Goal: Information Seeking & Learning: Learn about a topic

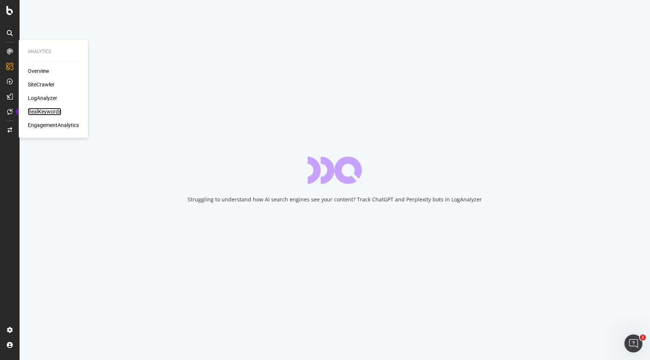
click at [43, 113] on div "RealKeywords" at bounding box center [44, 112] width 33 height 8
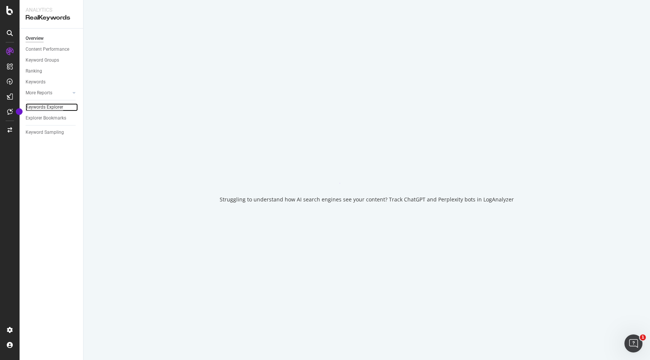
click at [51, 106] on div "Keywords Explorer" at bounding box center [45, 107] width 38 height 8
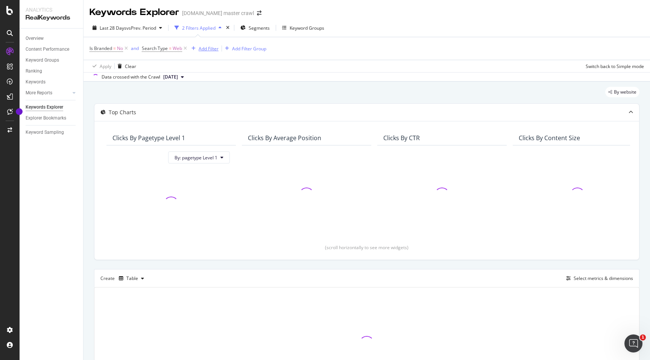
click at [203, 50] on div "Add Filter" at bounding box center [209, 48] width 20 height 6
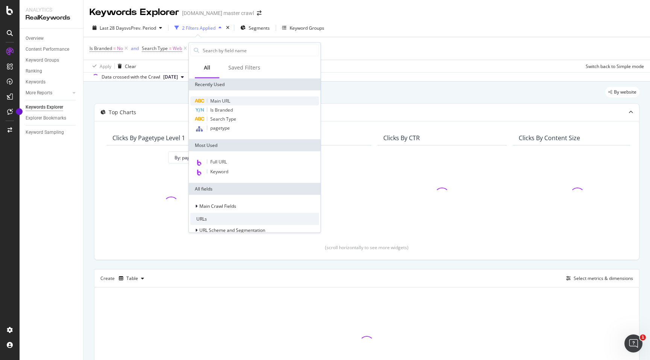
click at [218, 102] on span "Main URL" at bounding box center [220, 101] width 20 height 6
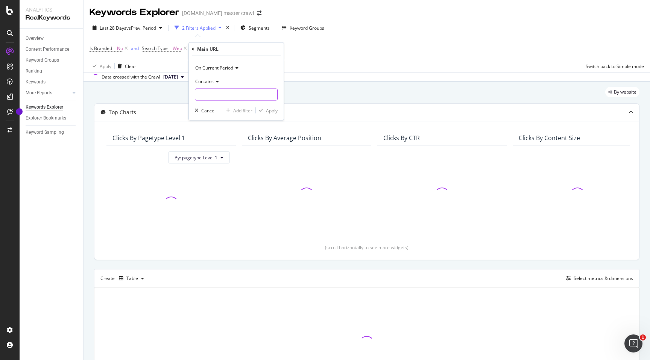
click at [221, 91] on input "text" at bounding box center [236, 95] width 82 height 12
type input "back+to_school"
click at [274, 112] on div "Apply" at bounding box center [272, 110] width 12 height 6
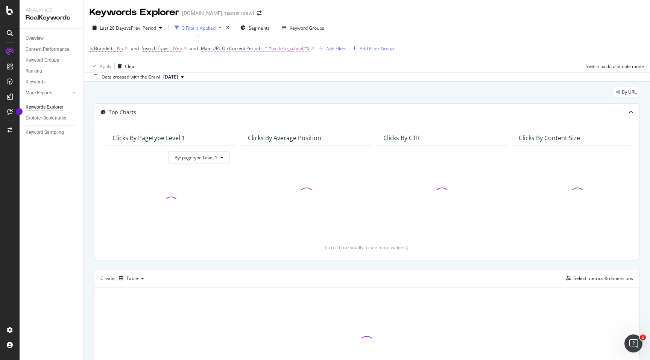
click at [297, 49] on span "^.*back+to_school.*$" at bounding box center [287, 48] width 45 height 11
click at [230, 96] on input "back+to_school" at bounding box center [243, 94] width 71 height 12
type input "back+to+school"
click at [282, 107] on div "Apply" at bounding box center [285, 109] width 12 height 6
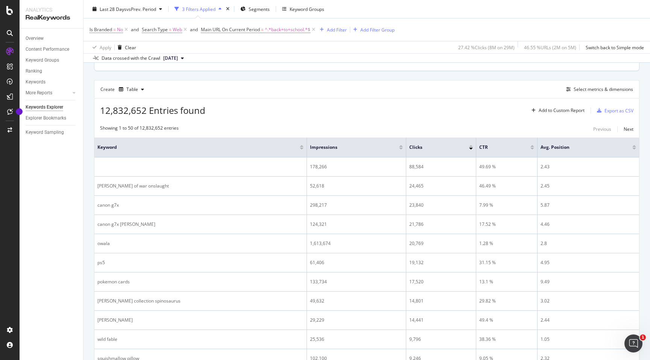
scroll to position [189, 0]
click at [571, 91] on div "button" at bounding box center [568, 89] width 11 height 5
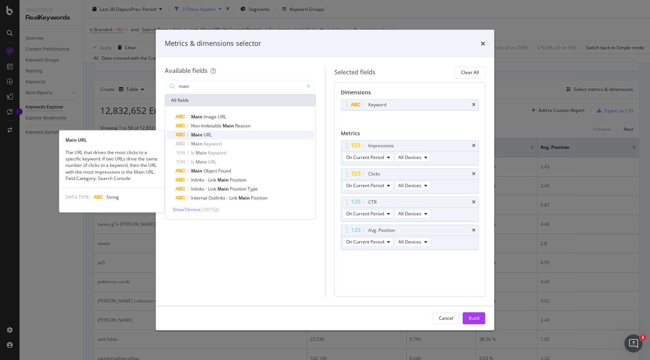
type input "main"
click at [207, 136] on span "URL" at bounding box center [207, 135] width 8 height 6
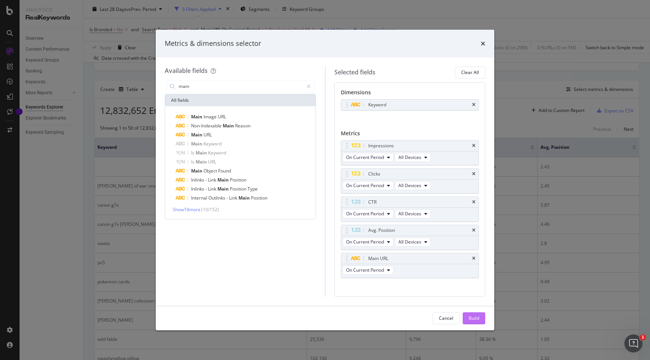
click at [473, 317] on div "Build" at bounding box center [473, 318] width 11 height 6
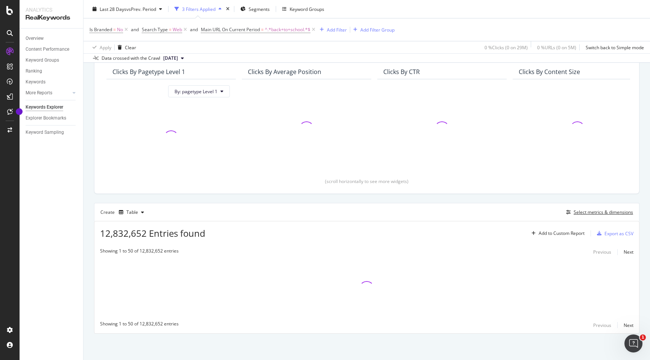
scroll to position [67, 0]
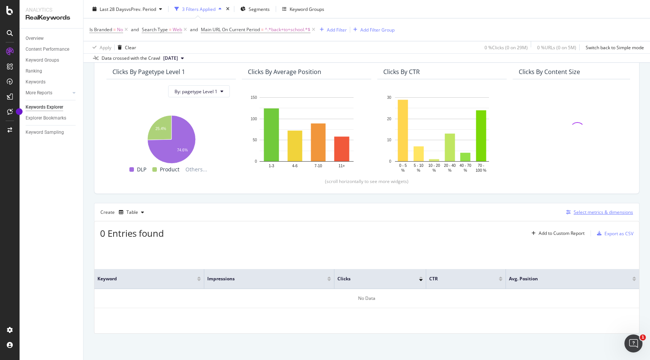
click at [573, 211] on div "button" at bounding box center [568, 212] width 11 height 5
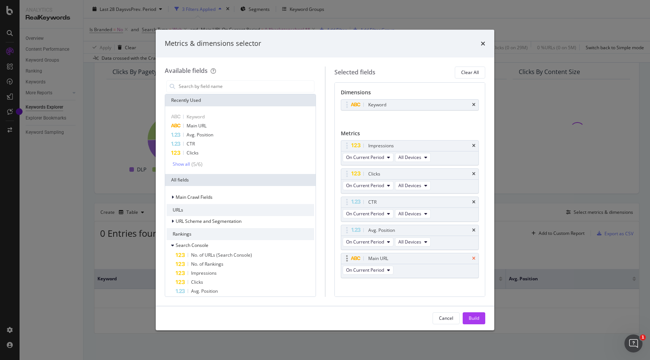
click at [473, 259] on icon "times" at bounding box center [473, 258] width 3 height 5
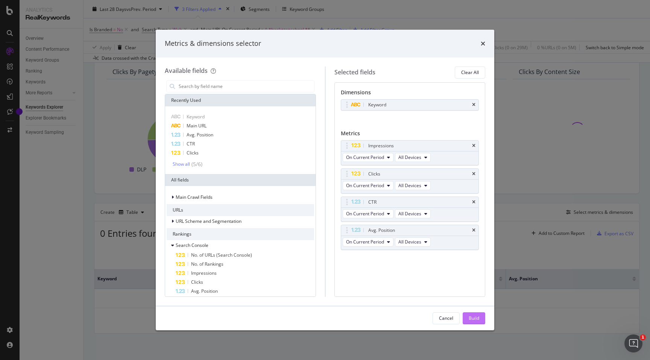
click at [476, 320] on div "Build" at bounding box center [473, 318] width 11 height 6
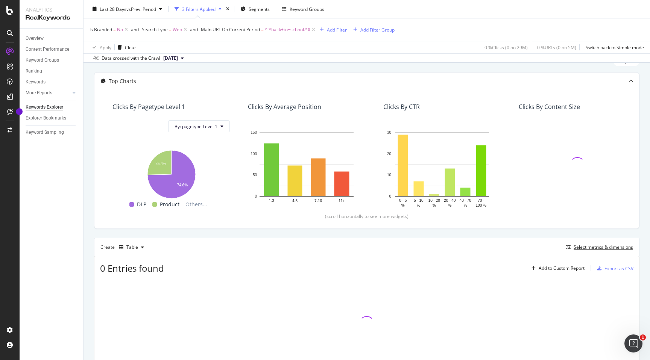
scroll to position [67, 0]
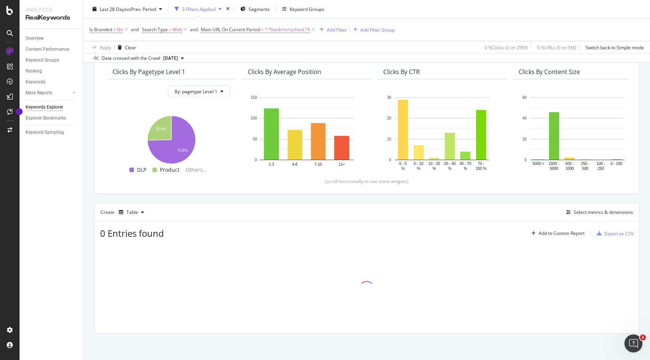
click at [529, 198] on div "Top Charts Clicks By pagetype Level 1 By: pagetype Level 1 Hold CMD (⌘) while c…" at bounding box center [366, 185] width 545 height 297
click at [55, 179] on div "Overview Content Performance Keyword Groups Ranking Keywords More Reports Count…" at bounding box center [52, 195] width 64 height 332
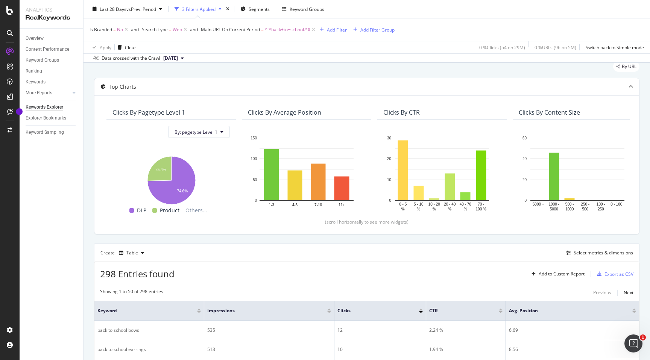
scroll to position [0, 0]
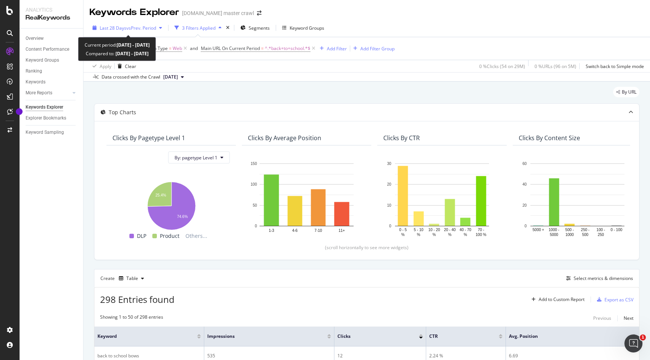
click at [138, 26] on span "vs Prev. Period" at bounding box center [141, 28] width 30 height 6
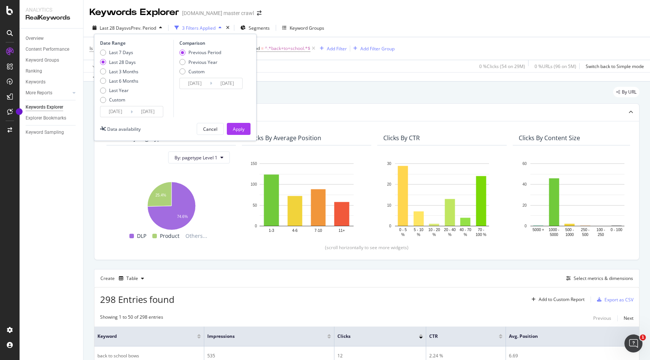
click at [49, 248] on div "Overview Content Performance Keyword Groups Ranking Keywords More Reports Count…" at bounding box center [52, 195] width 64 height 332
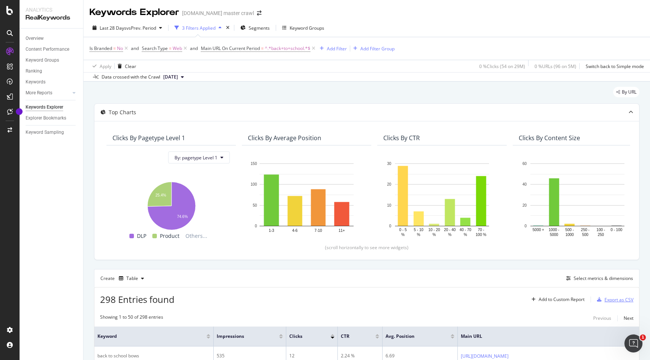
click at [613, 299] on div "Export as CSV" at bounding box center [618, 300] width 29 height 6
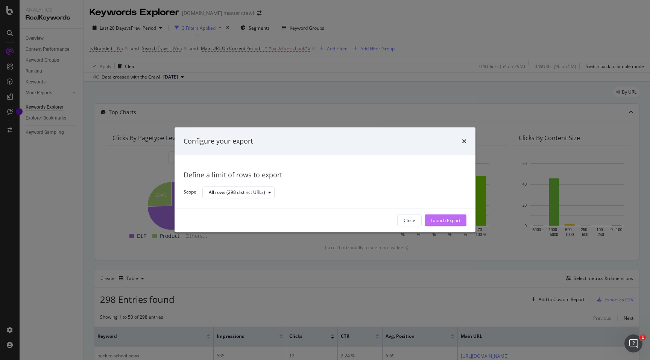
click at [452, 223] on div "Launch Export" at bounding box center [446, 220] width 30 height 6
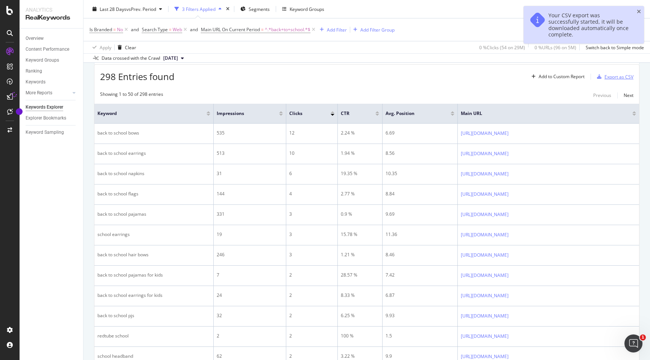
scroll to position [228, 0]
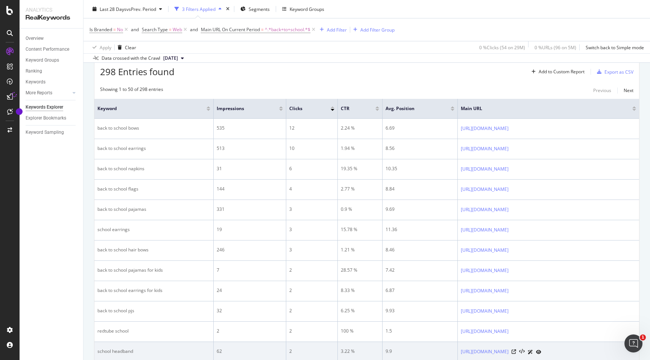
drag, startPoint x: 400, startPoint y: 127, endPoint x: 435, endPoint y: 342, distance: 217.5
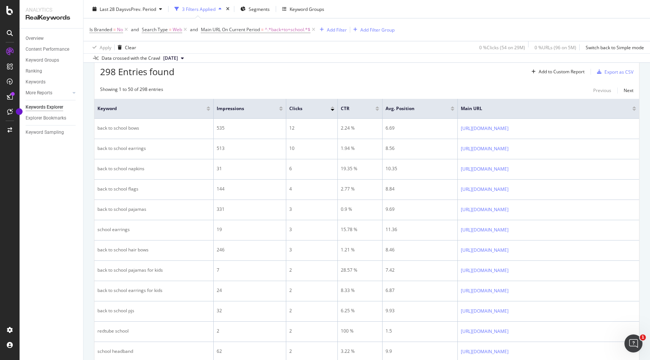
click at [467, 76] on div "298 Entries found Add to Custom Report Export as CSV" at bounding box center [366, 69] width 544 height 18
click at [615, 71] on div "Export as CSV" at bounding box center [618, 72] width 29 height 6
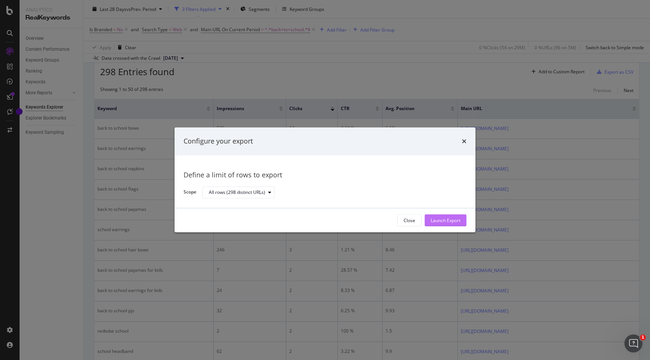
click at [450, 224] on div "Launch Export" at bounding box center [446, 220] width 30 height 11
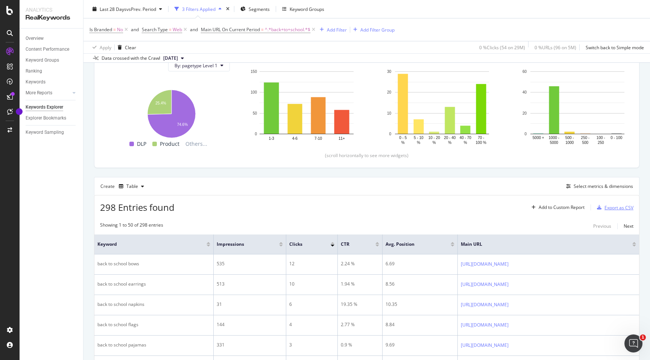
scroll to position [0, 0]
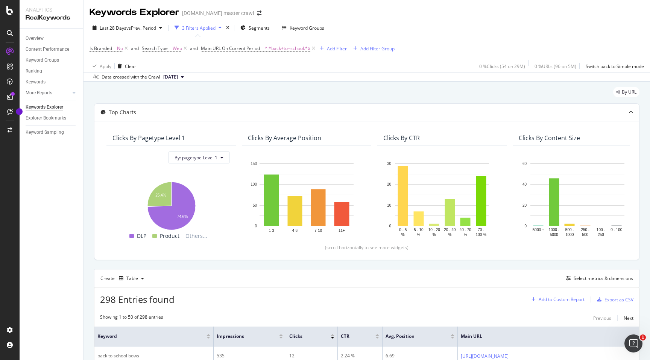
click at [551, 301] on div "Add to Custom Report" at bounding box center [561, 299] width 46 height 5
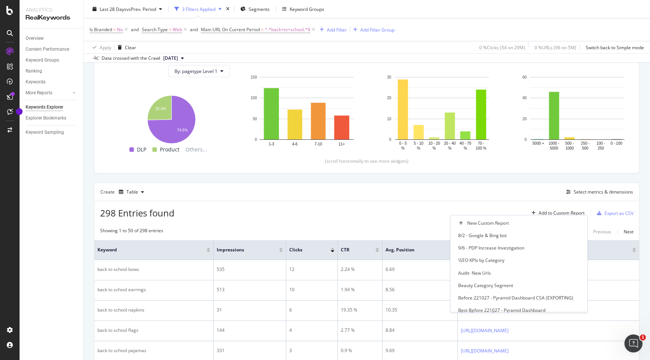
scroll to position [96, 0]
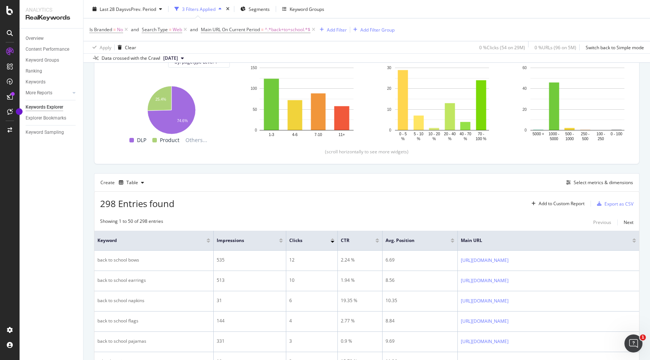
click at [381, 199] on div "298 Entries found Add to Custom Report Export as CSV" at bounding box center [366, 201] width 544 height 18
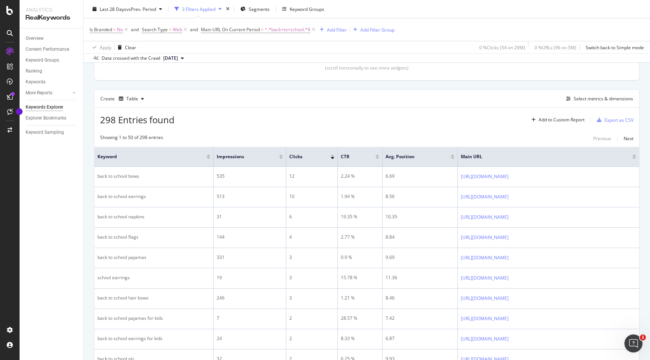
scroll to position [196, 0]
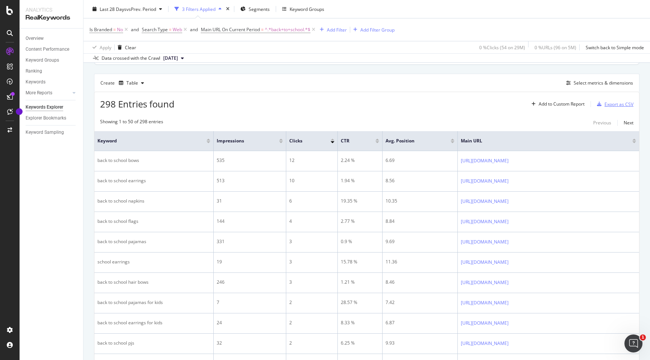
click at [607, 105] on div "Export as CSV" at bounding box center [618, 104] width 29 height 6
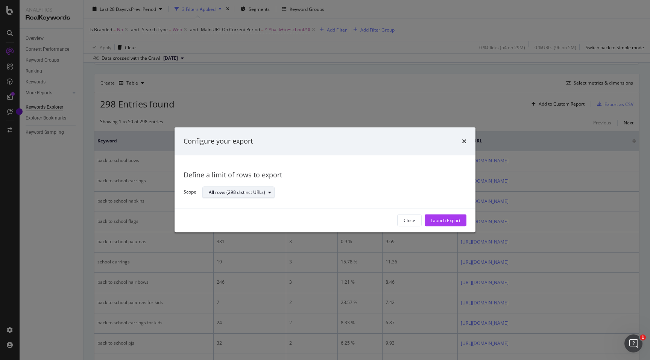
click at [221, 195] on div "All rows (298 distinct URLs)" at bounding box center [237, 192] width 56 height 5
click at [364, 164] on div "Define a limit of rows to export Scope All rows (298 distinct URLs)" at bounding box center [324, 181] width 283 height 35
click at [462, 139] on icon "times" at bounding box center [464, 141] width 5 height 6
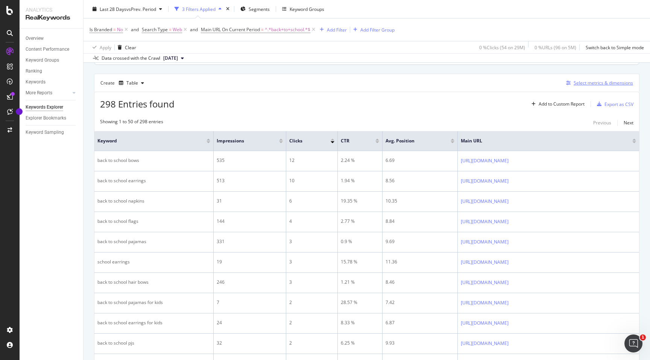
click at [570, 81] on icon "button" at bounding box center [568, 83] width 5 height 5
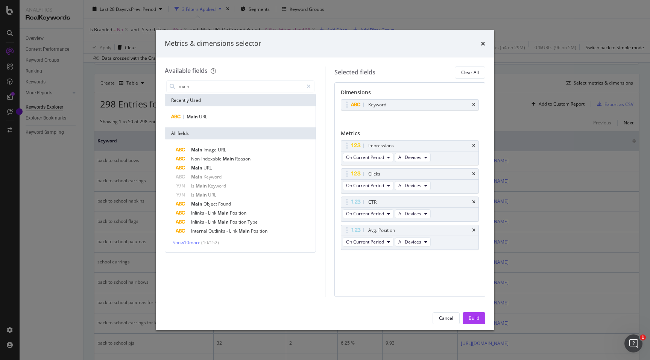
type input "main"
click at [213, 121] on div "Main URL" at bounding box center [240, 116] width 150 height 21
click at [212, 118] on div "Main URL" at bounding box center [240, 116] width 147 height 9
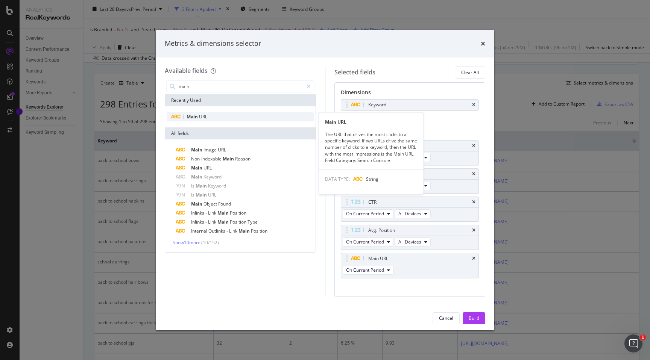
click at [236, 117] on div "Main URL" at bounding box center [240, 116] width 147 height 9
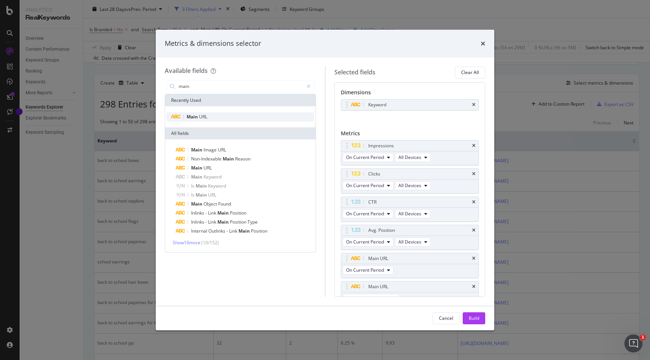
scroll to position [10, 0]
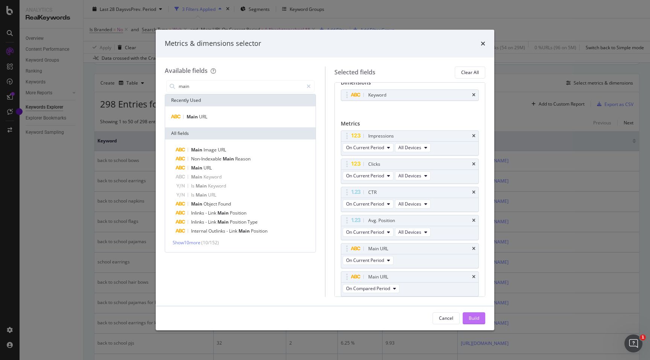
click at [475, 317] on div "Build" at bounding box center [473, 318] width 11 height 6
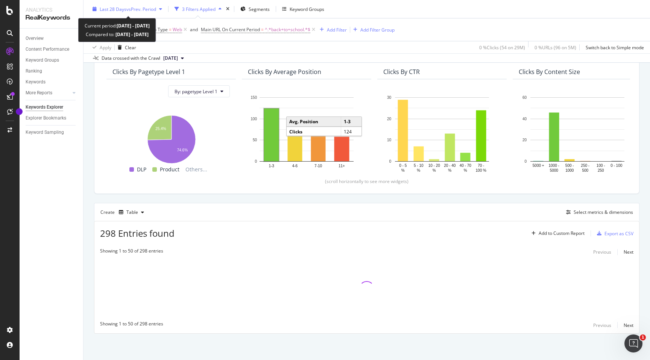
click at [136, 11] on span "vs Prev. Period" at bounding box center [141, 9] width 30 height 6
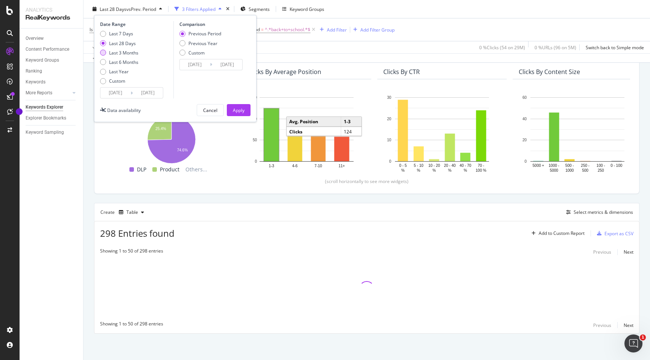
click at [103, 54] on div "Last 3 Months" at bounding box center [103, 53] width 6 height 6
type input "[DATE]"
click at [241, 112] on div "Apply" at bounding box center [239, 110] width 12 height 6
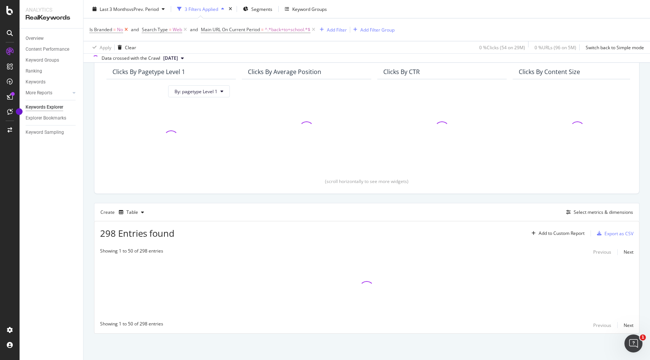
click at [126, 30] on icon at bounding box center [126, 30] width 6 height 8
click at [132, 30] on icon at bounding box center [133, 30] width 6 height 8
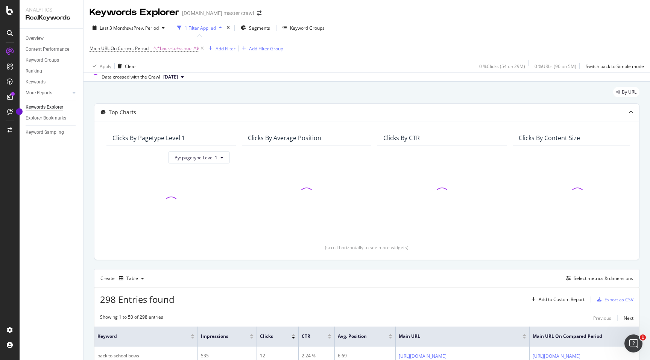
click at [609, 300] on div "Export as CSV" at bounding box center [618, 300] width 29 height 6
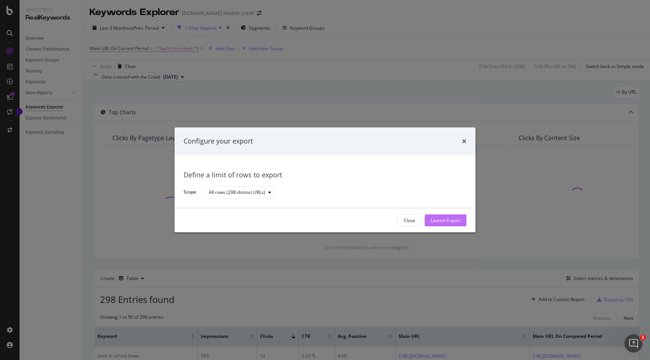
click at [441, 226] on div "Launch Export" at bounding box center [446, 220] width 30 height 11
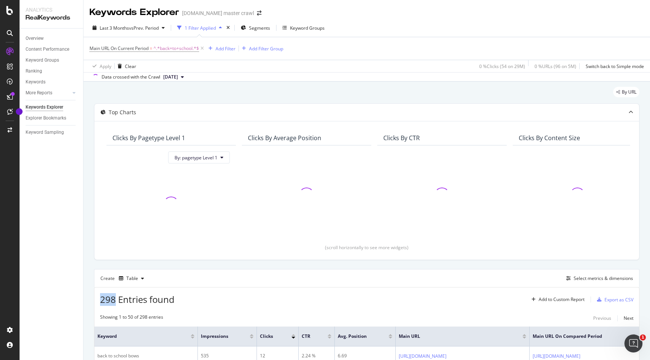
drag, startPoint x: 99, startPoint y: 301, endPoint x: 116, endPoint y: 304, distance: 16.8
click at [116, 304] on div "298 Entries found Add to Custom Report Export as CSV" at bounding box center [366, 297] width 544 height 18
click at [612, 293] on div "298 Entries found Add to Custom Report Export as CSV" at bounding box center [366, 297] width 544 height 18
click at [609, 297] on div "Export as CSV" at bounding box center [618, 300] width 29 height 6
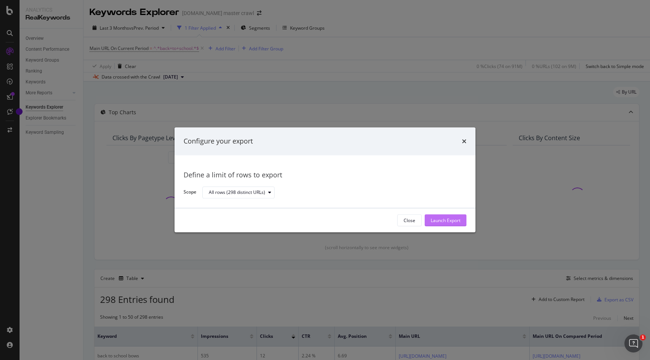
click at [447, 215] on button "Launch Export" at bounding box center [446, 221] width 42 height 12
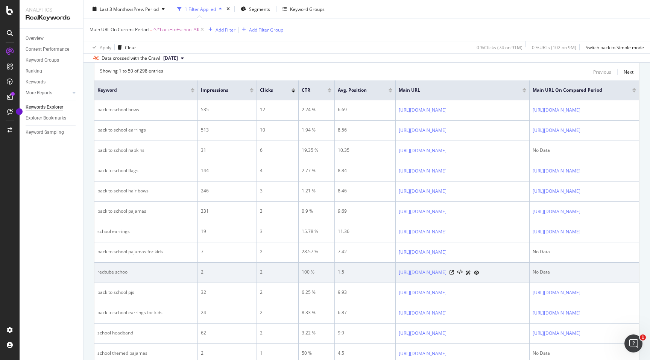
scroll to position [247, 0]
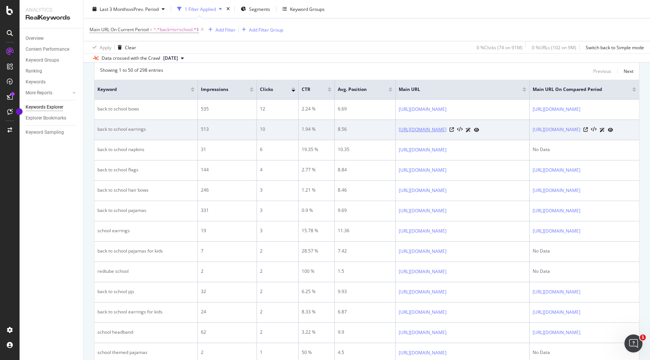
drag, startPoint x: 334, startPoint y: 130, endPoint x: 443, endPoint y: 130, distance: 109.4
click at [443, 130] on td "[URL][DOMAIN_NAME]" at bounding box center [463, 130] width 134 height 20
copy link "[URL][DOMAIN_NAME]"
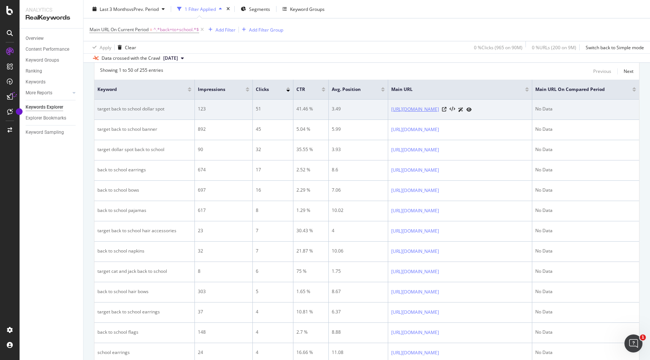
drag, startPoint x: 344, startPoint y: 111, endPoint x: 460, endPoint y: 113, distance: 115.8
click at [460, 113] on td "[URL][DOMAIN_NAME]" at bounding box center [460, 110] width 144 height 20
copy link "[URL][DOMAIN_NAME]"
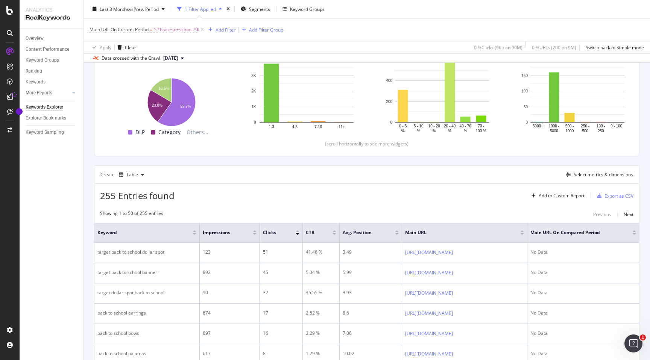
scroll to position [0, 0]
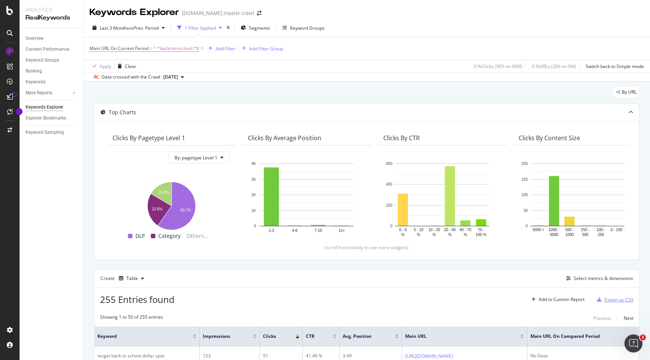
click at [602, 298] on div "button" at bounding box center [599, 299] width 11 height 5
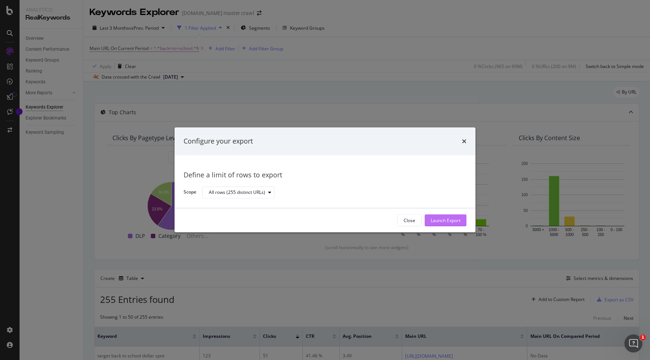
click at [445, 221] on div "Launch Export" at bounding box center [446, 220] width 30 height 6
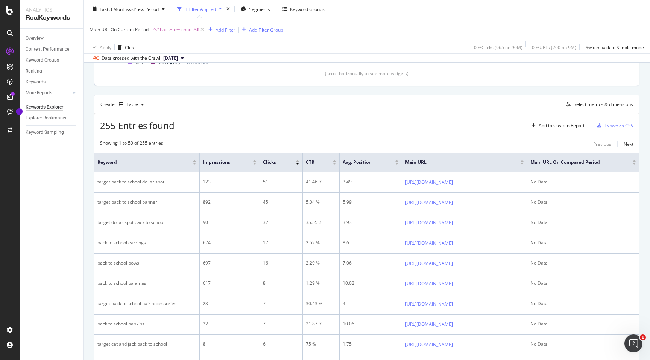
scroll to position [176, 0]
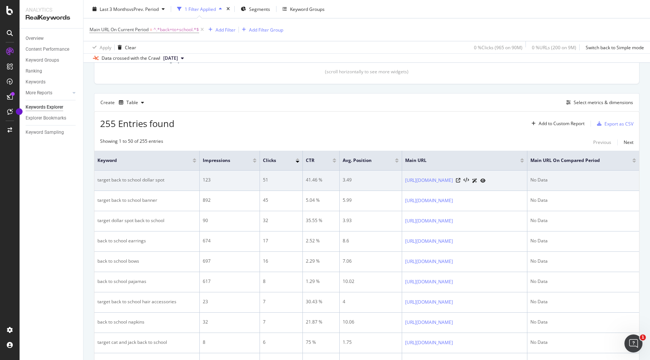
drag, startPoint x: 307, startPoint y: 177, endPoint x: 295, endPoint y: 177, distance: 12.4
click at [340, 177] on td "3.49" at bounding box center [371, 181] width 62 height 20
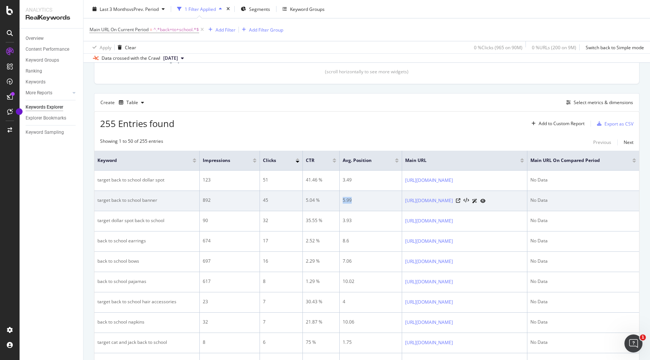
drag, startPoint x: 317, startPoint y: 203, endPoint x: 295, endPoint y: 202, distance: 21.4
click at [343, 202] on div "5.99" at bounding box center [371, 200] width 56 height 7
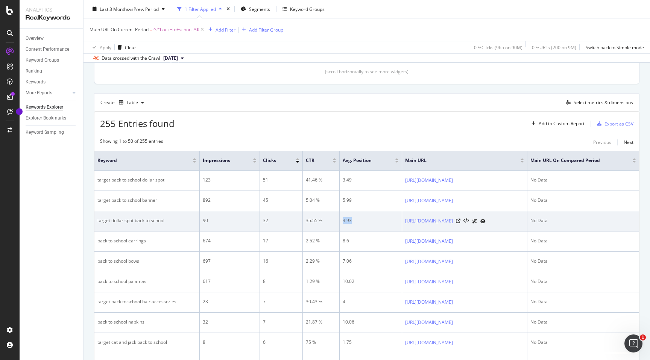
drag, startPoint x: 306, startPoint y: 223, endPoint x: 294, endPoint y: 223, distance: 12.0
click at [340, 223] on td "3.93" at bounding box center [371, 221] width 62 height 20
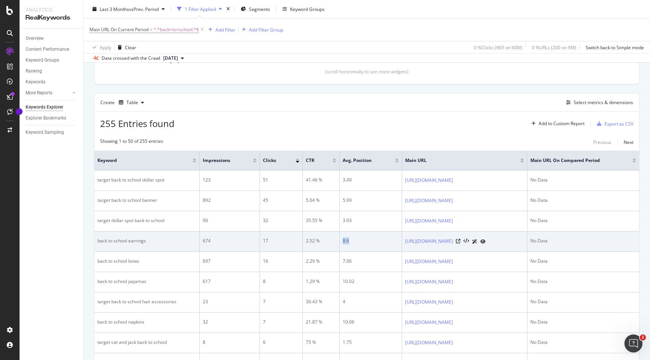
drag, startPoint x: 307, startPoint y: 242, endPoint x: 296, endPoint y: 242, distance: 10.9
click at [343, 242] on div "8.6" at bounding box center [371, 241] width 56 height 7
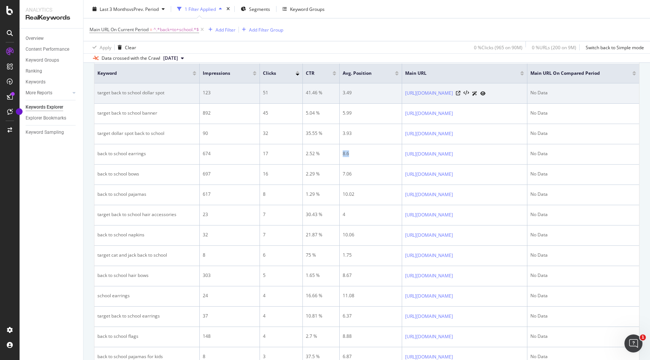
scroll to position [270, 0]
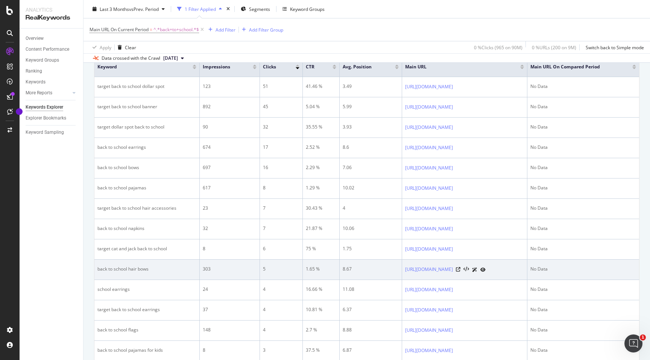
drag, startPoint x: 314, startPoint y: 266, endPoint x: 289, endPoint y: 268, distance: 24.9
click at [289, 268] on tr "back to school hair bows 303 5 1.65 % 8.67 [URL][DOMAIN_NAME] No Data" at bounding box center [366, 270] width 544 height 20
click at [343, 266] on div "8.67" at bounding box center [371, 269] width 56 height 7
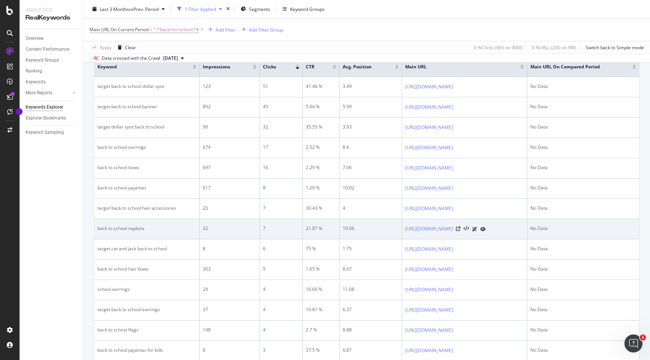
click at [343, 228] on div "10.06" at bounding box center [371, 228] width 56 height 7
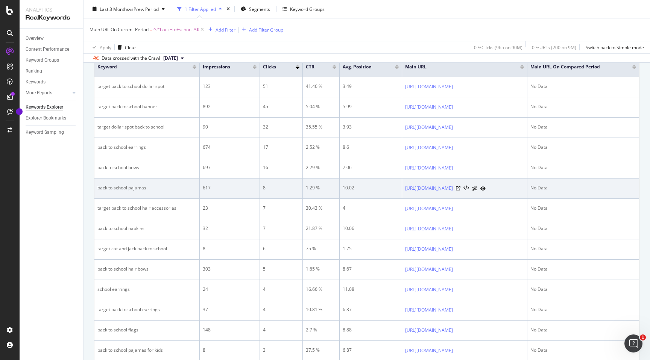
click at [343, 186] on div "10.02" at bounding box center [371, 188] width 56 height 7
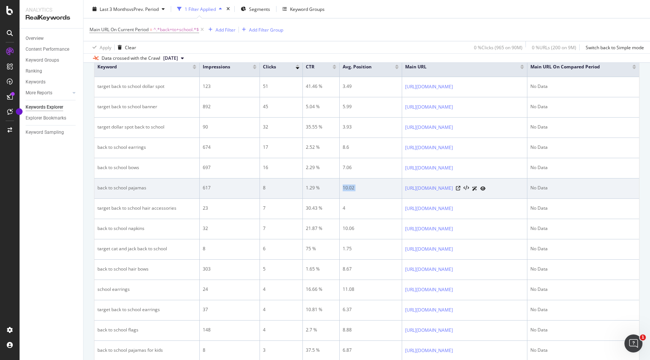
click at [343, 186] on div "10.02" at bounding box center [371, 188] width 56 height 7
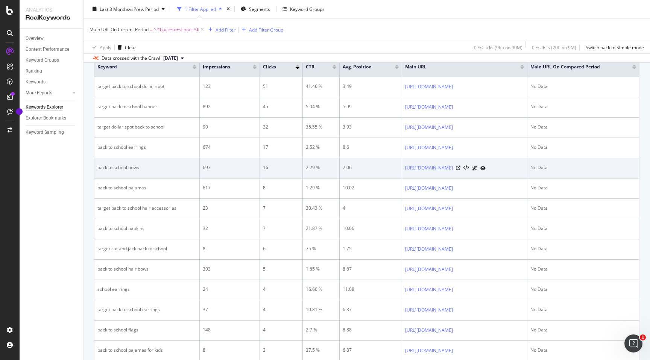
click at [343, 168] on div "7.06" at bounding box center [371, 167] width 56 height 7
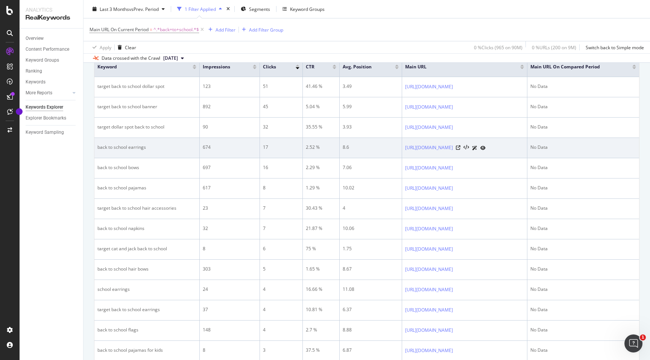
click at [340, 141] on td "8.6" at bounding box center [371, 148] width 62 height 20
